Goal: Information Seeking & Learning: Learn about a topic

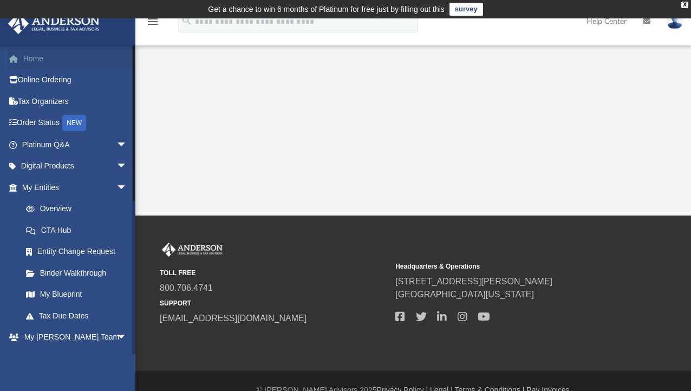
click at [19, 55] on span at bounding box center [19, 59] width 8 height 8
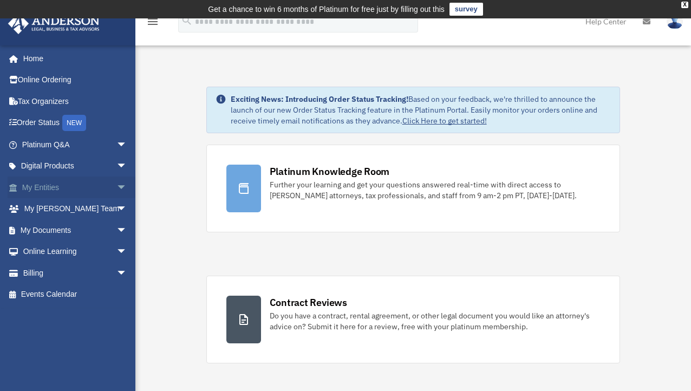
click at [116, 183] on span "arrow_drop_down" at bounding box center [127, 188] width 22 height 22
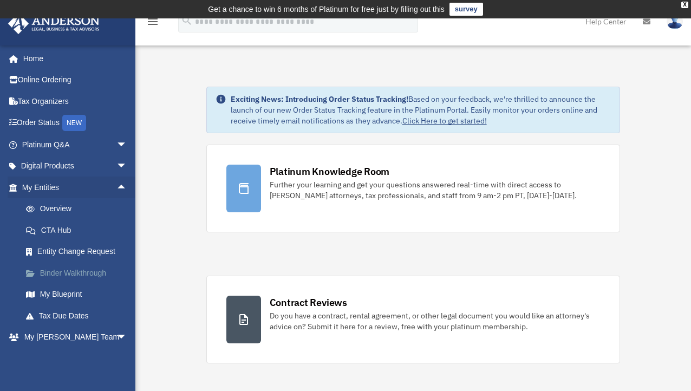
click at [68, 271] on link "Binder Walkthrough" at bounding box center [79, 273] width 128 height 22
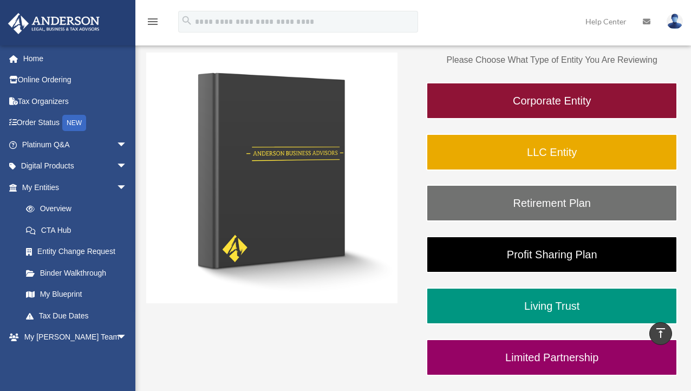
scroll to position [108, 0]
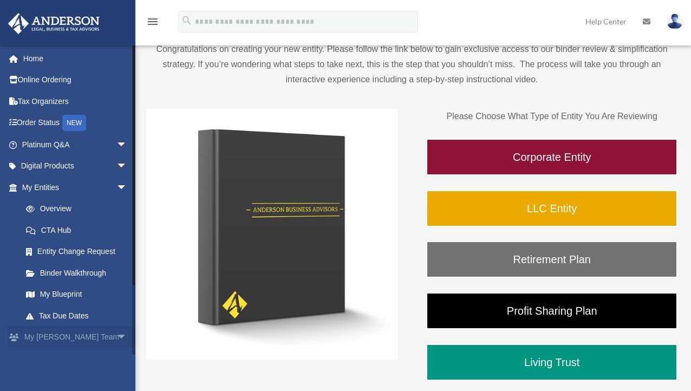
click at [116, 335] on span "arrow_drop_down" at bounding box center [127, 338] width 22 height 22
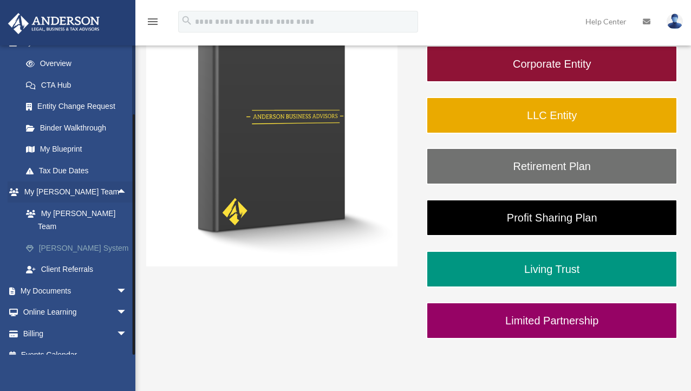
scroll to position [217, 0]
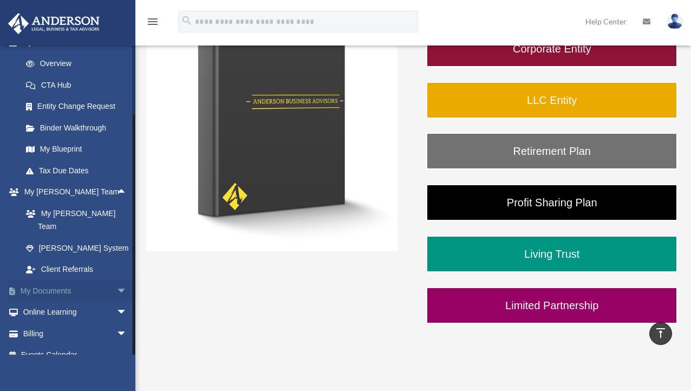
click at [84, 280] on link "My Documents arrow_drop_down" at bounding box center [76, 291] width 136 height 22
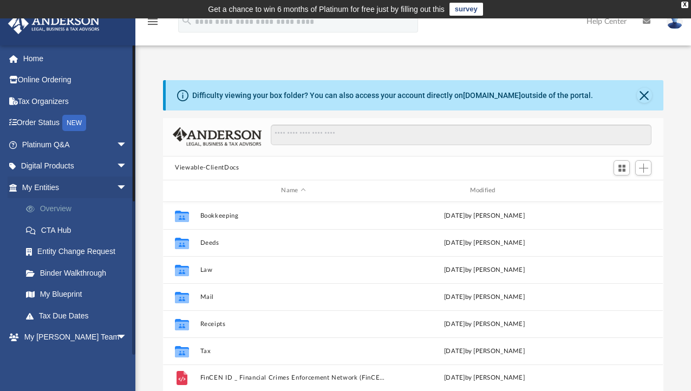
click at [58, 204] on link "Overview" at bounding box center [79, 209] width 128 height 22
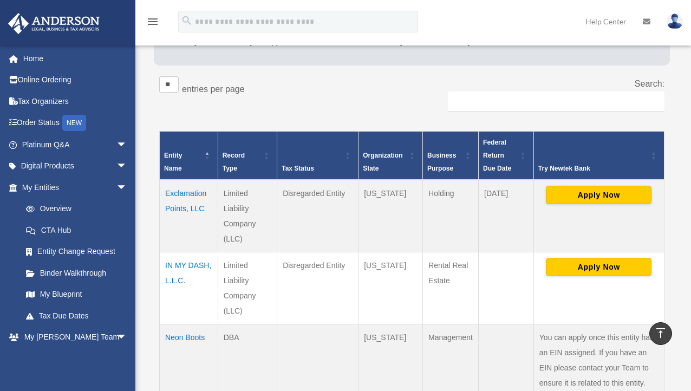
scroll to position [6, 0]
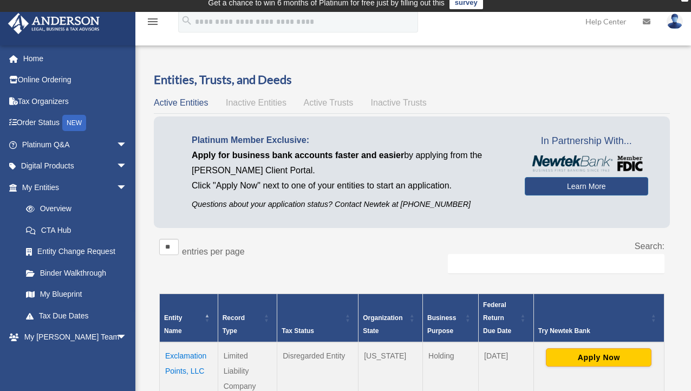
click at [331, 105] on span "Active Trusts" at bounding box center [329, 102] width 50 height 9
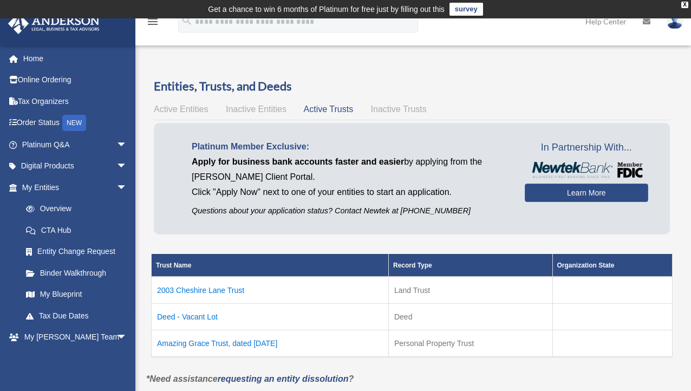
scroll to position [0, 0]
click at [180, 110] on span "Active Entities" at bounding box center [181, 109] width 54 height 9
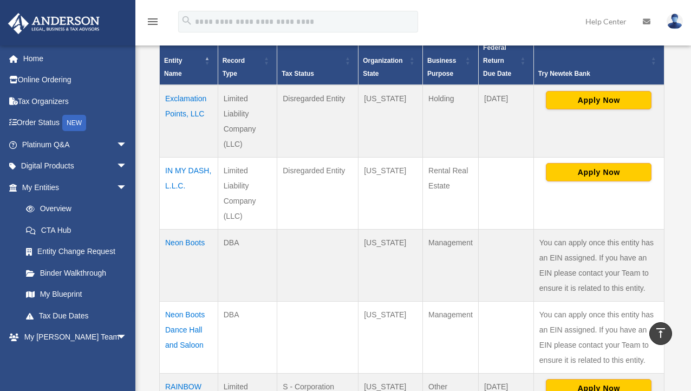
scroll to position [325, 0]
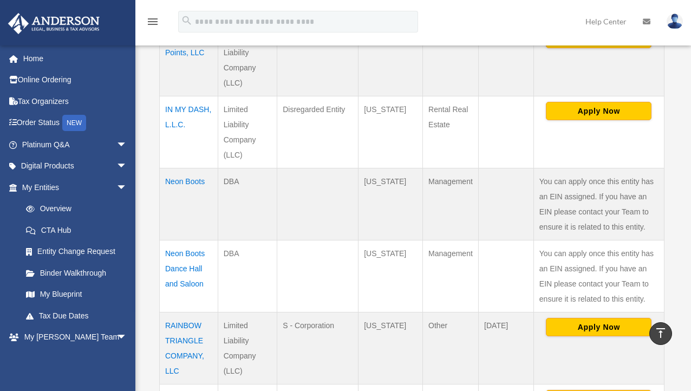
click at [188, 180] on td "Neon Boots" at bounding box center [189, 204] width 58 height 72
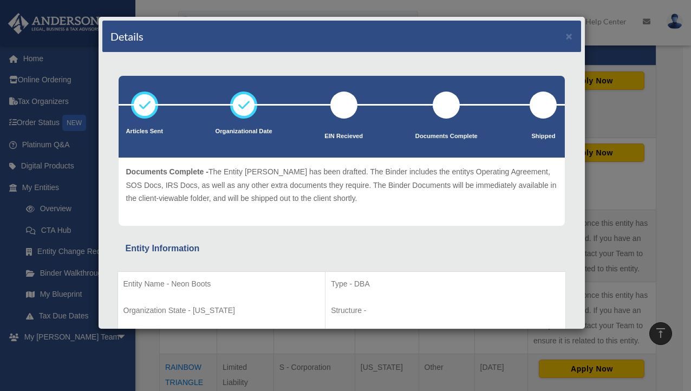
scroll to position [217, 0]
